Goal: Task Accomplishment & Management: Use online tool/utility

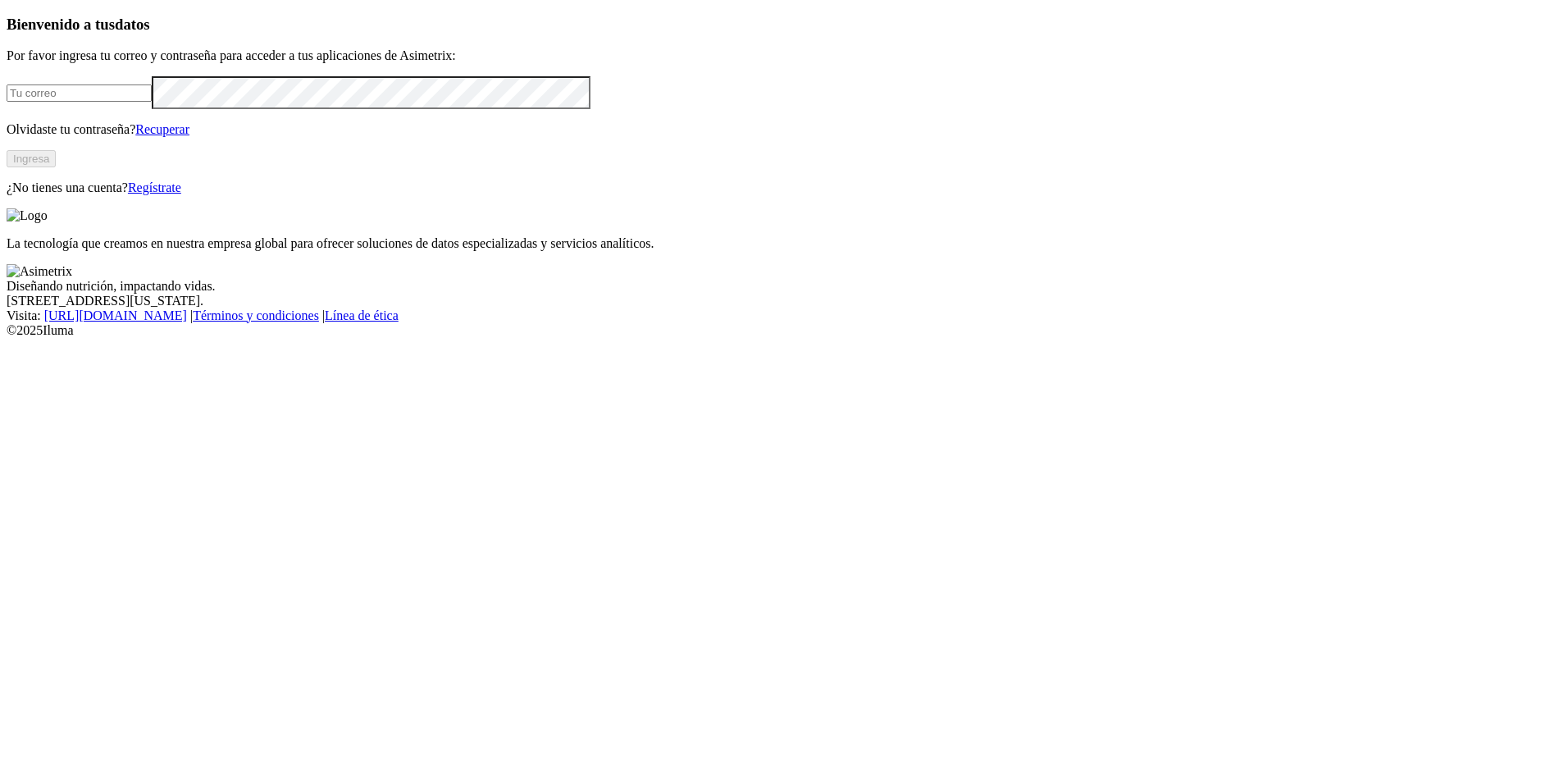
type input "[EMAIL_ADDRESS][DOMAIN_NAME]"
click at [55, 167] on button "Ingresa" at bounding box center [30, 159] width 49 height 18
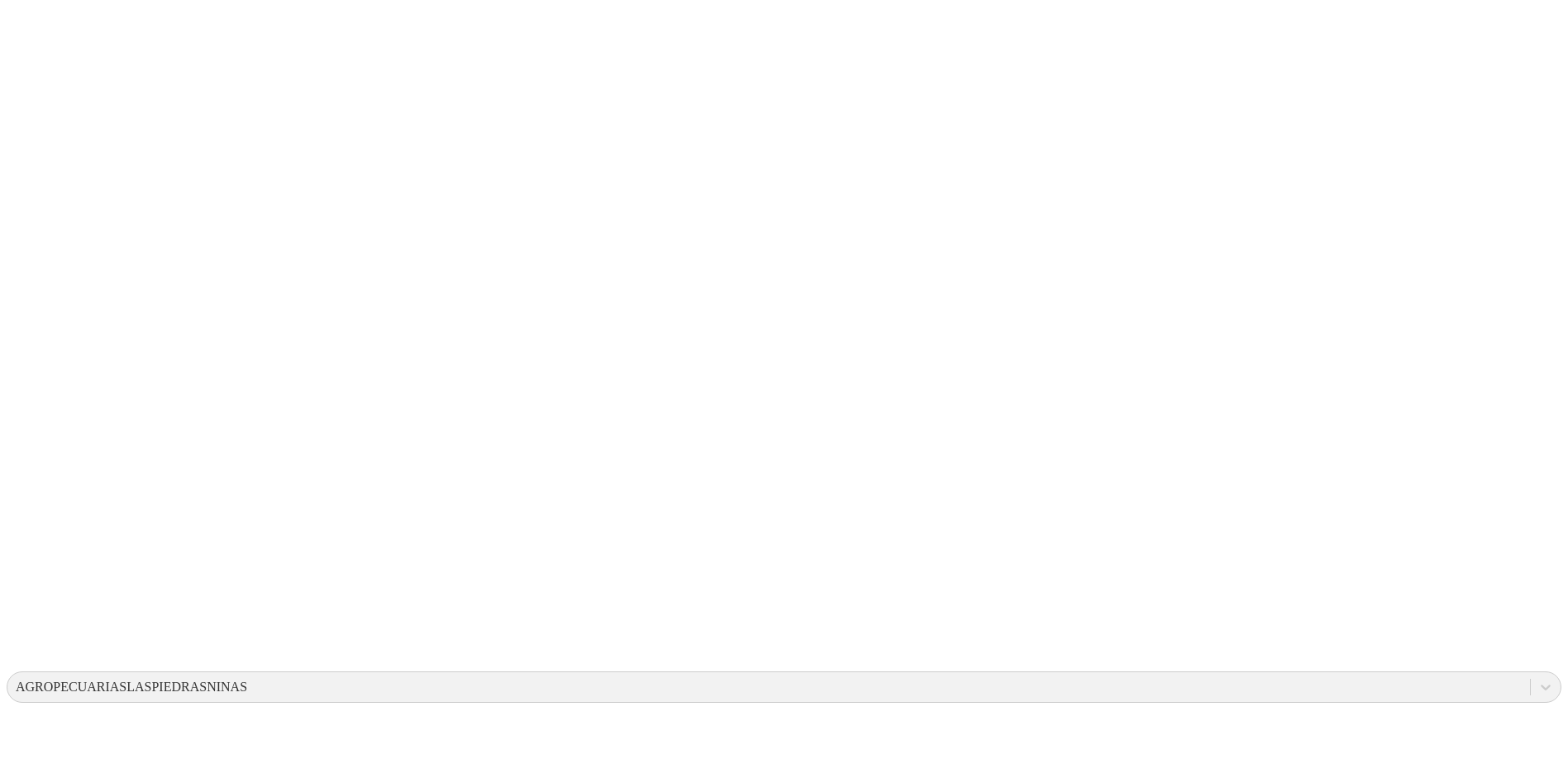
drag, startPoint x: 993, startPoint y: 242, endPoint x: 1172, endPoint y: 290, distance: 185.3
drag, startPoint x: 994, startPoint y: 223, endPoint x: 1193, endPoint y: 274, distance: 205.4
drag, startPoint x: 789, startPoint y: 240, endPoint x: 970, endPoint y: 346, distance: 209.8
drag, startPoint x: 1006, startPoint y: 225, endPoint x: 1146, endPoint y: 290, distance: 154.4
